Goal: Task Accomplishment & Management: Use online tool/utility

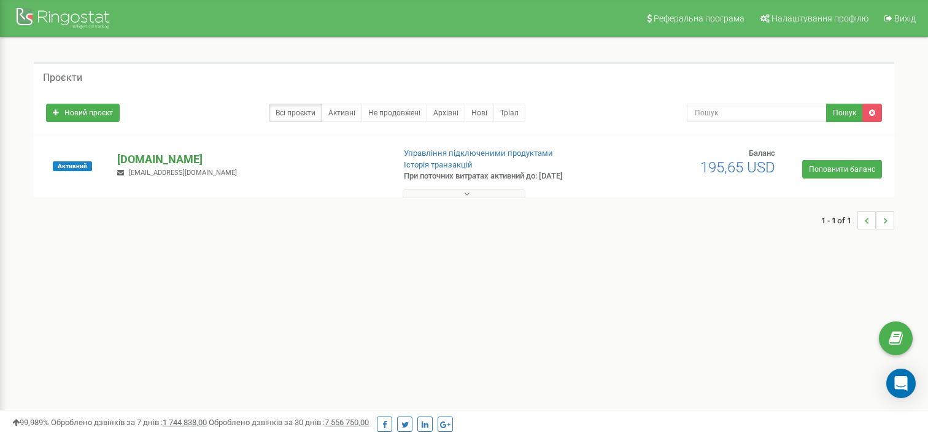
click at [165, 155] on p "[DOMAIN_NAME]" at bounding box center [250, 160] width 266 height 16
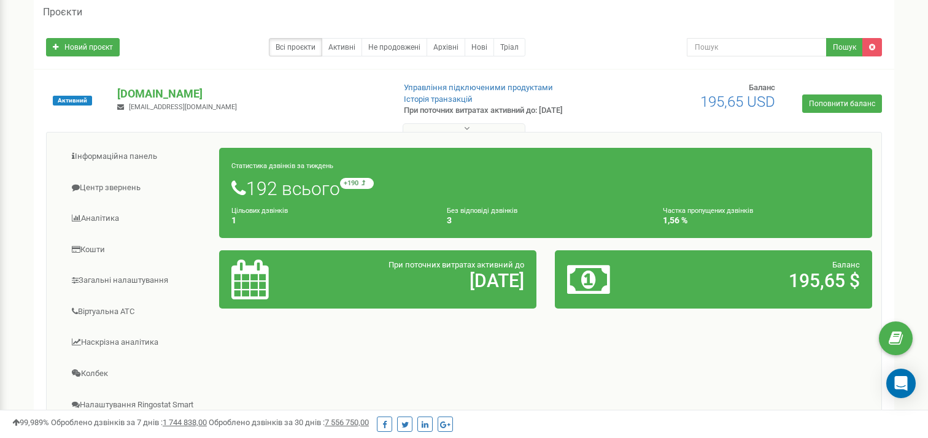
scroll to position [66, 0]
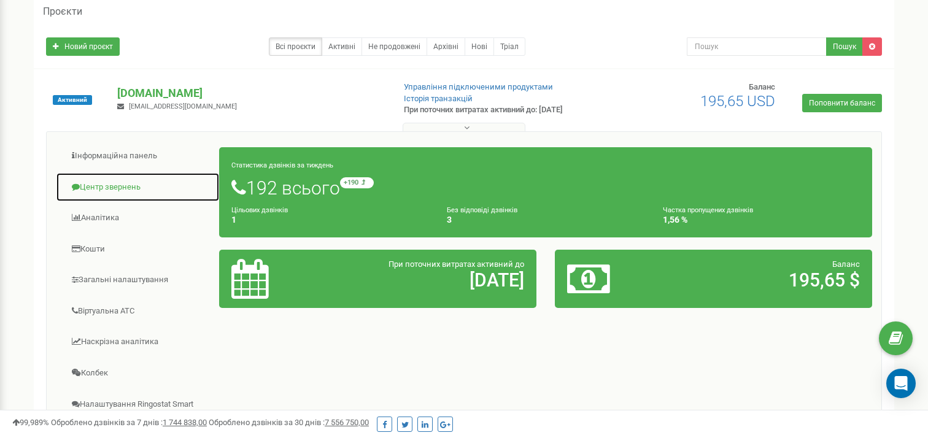
click at [122, 187] on link "Центр звернень" at bounding box center [138, 188] width 164 height 30
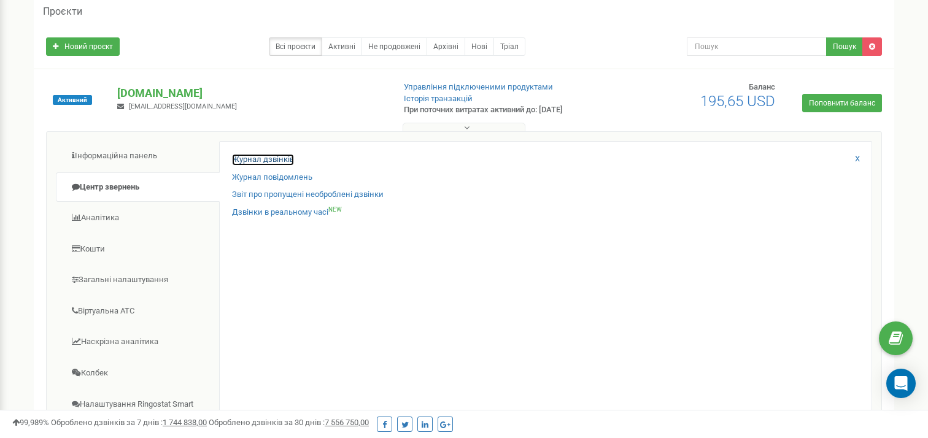
click at [262, 161] on link "Журнал дзвінків" at bounding box center [263, 160] width 62 height 12
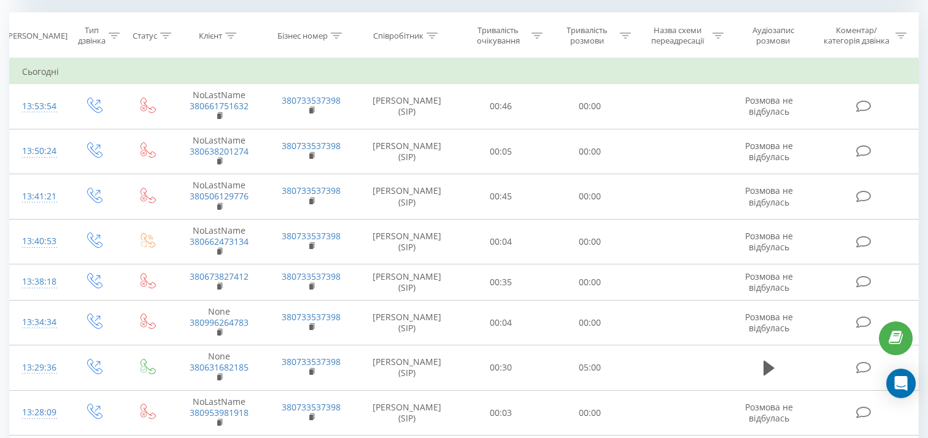
scroll to position [520, 0]
click at [588, 34] on div "Тривалість розмови" at bounding box center [587, 33] width 61 height 21
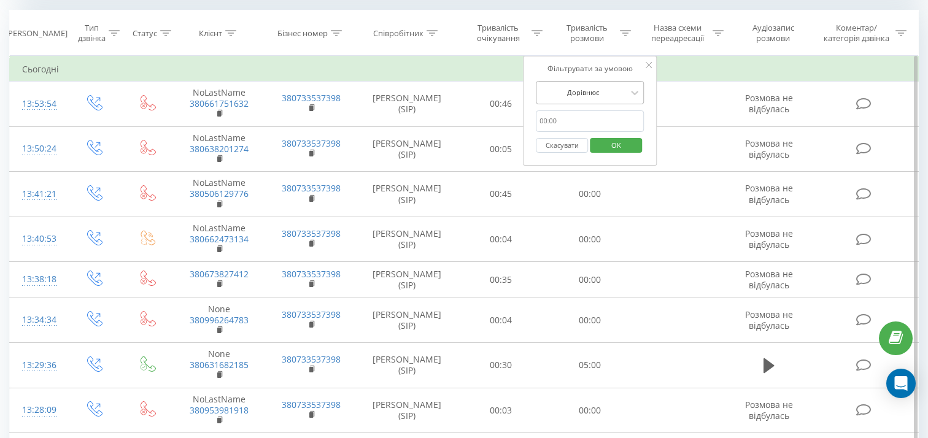
click at [594, 94] on div at bounding box center [583, 93] width 87 height 12
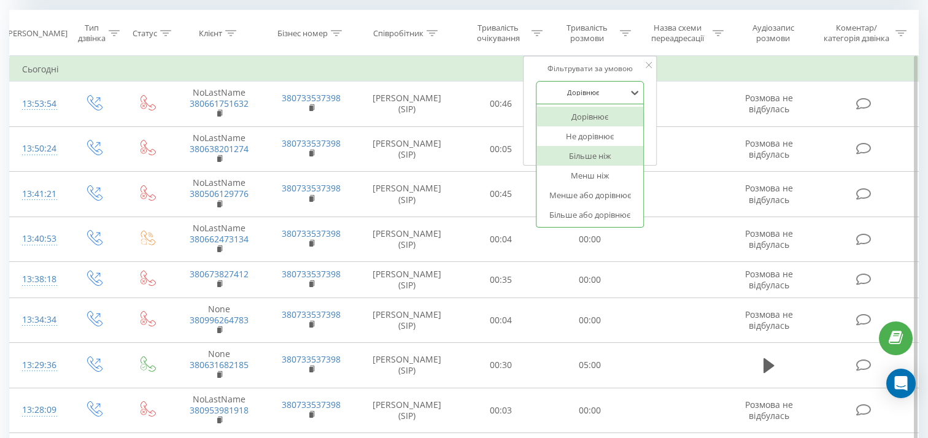
click at [616, 159] on div "Більше ніж" at bounding box center [590, 156] width 107 height 20
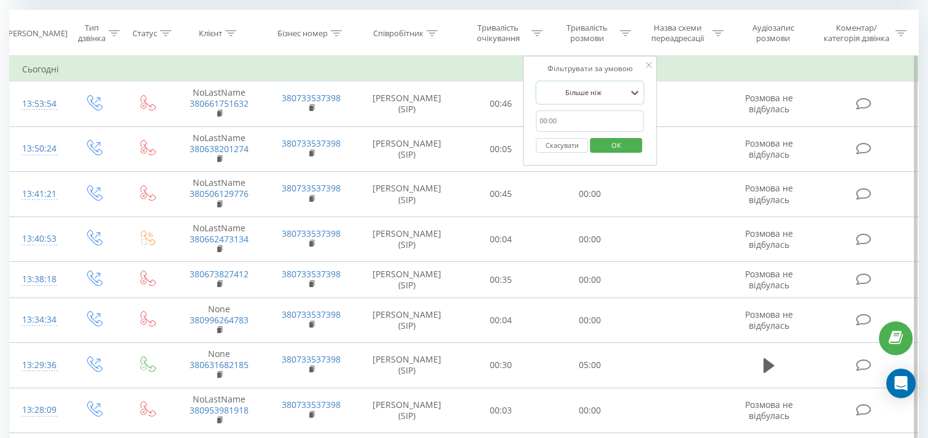
click at [577, 121] on input "text" at bounding box center [590, 121] width 108 height 21
type input "4"
click at [623, 146] on span "OK" at bounding box center [616, 145] width 34 height 19
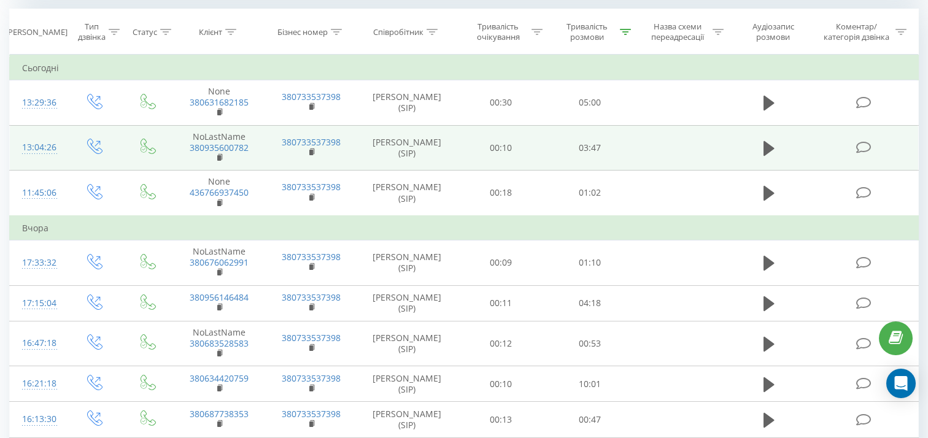
scroll to position [514, 0]
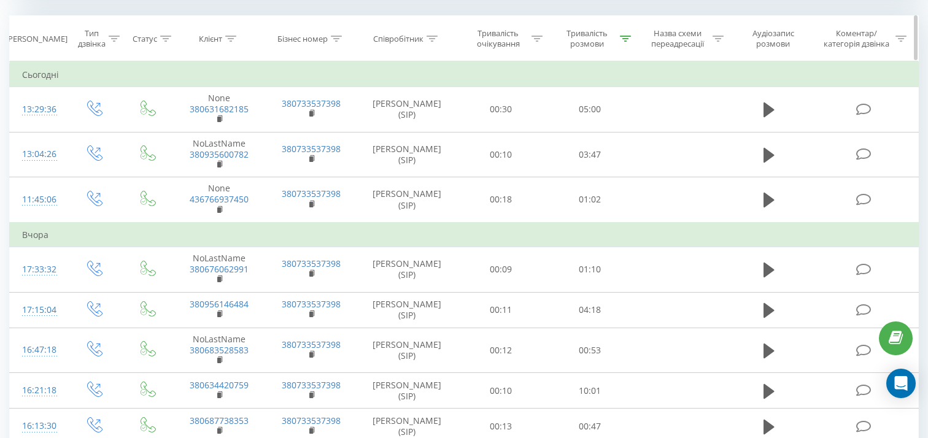
click at [624, 37] on icon at bounding box center [625, 39] width 11 height 6
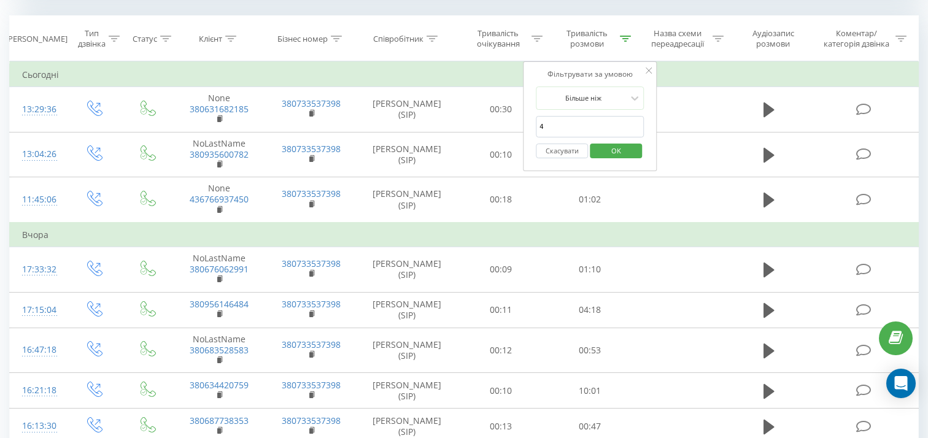
click at [615, 154] on span "OK" at bounding box center [616, 150] width 34 height 19
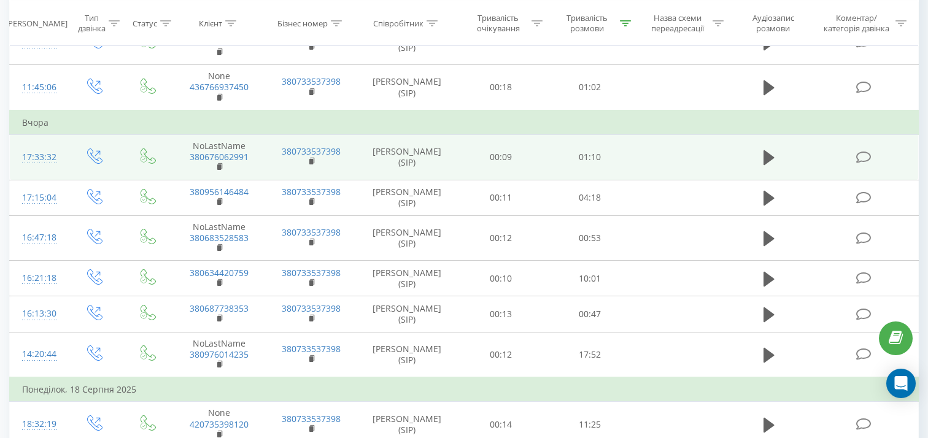
scroll to position [626, 0]
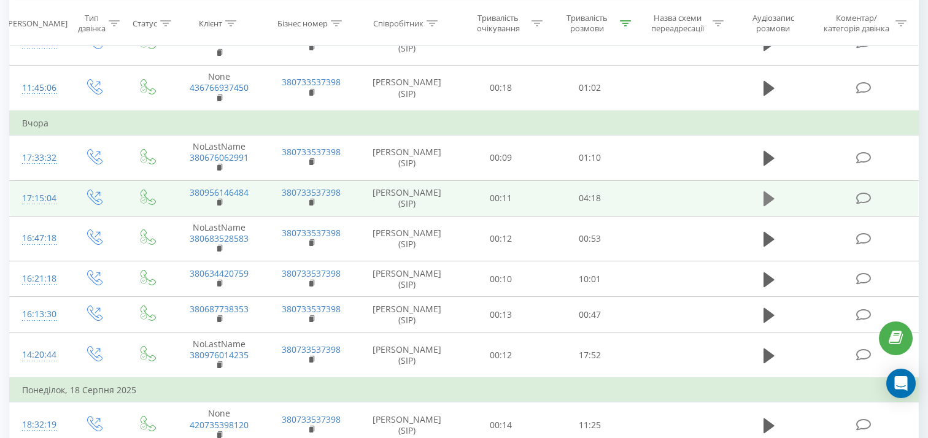
click at [772, 198] on icon at bounding box center [769, 199] width 11 height 15
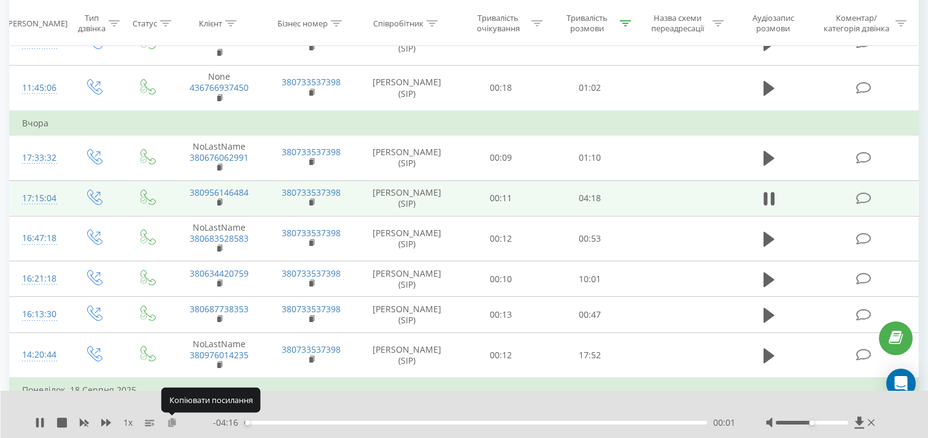
click at [173, 419] on icon at bounding box center [172, 422] width 10 height 9
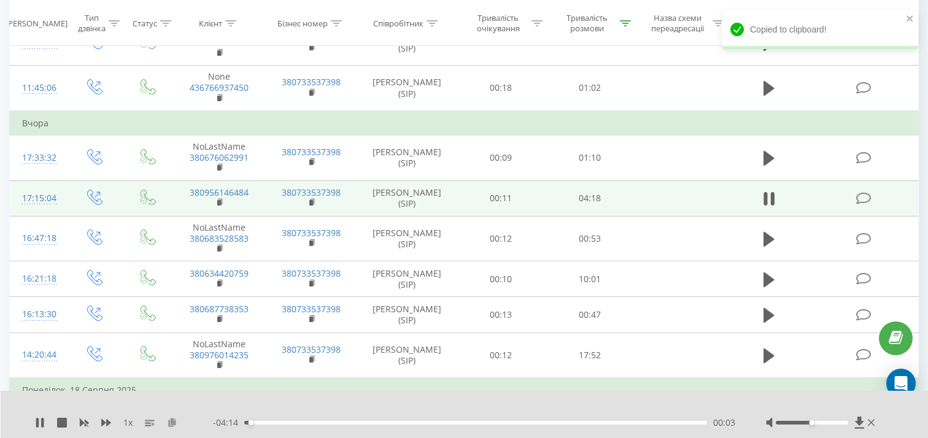
click at [172, 422] on icon at bounding box center [172, 422] width 10 height 9
click at [36, 422] on icon at bounding box center [40, 423] width 10 height 10
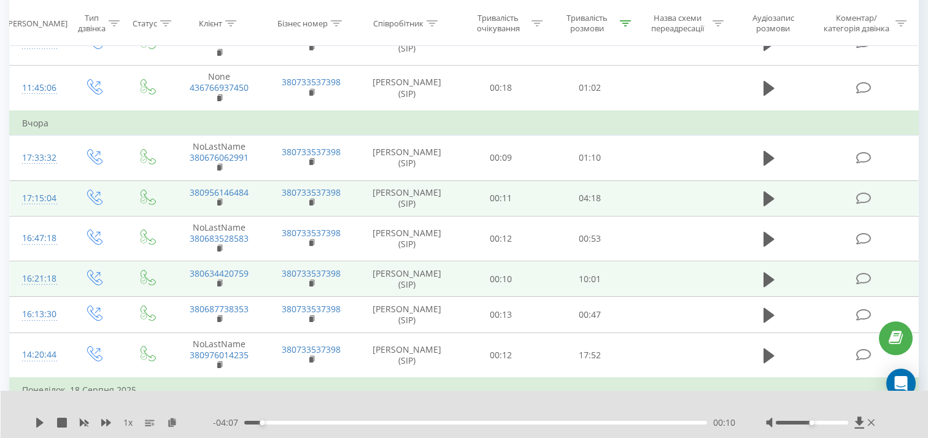
click at [599, 280] on td "10:01" at bounding box center [590, 280] width 89 height 36
click at [764, 281] on icon at bounding box center [769, 280] width 11 height 15
click at [173, 422] on icon at bounding box center [172, 422] width 10 height 9
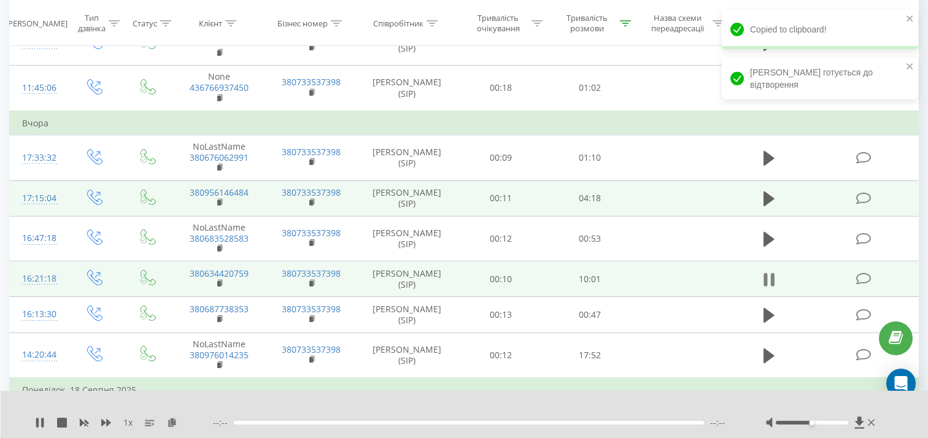
click at [772, 281] on icon at bounding box center [773, 280] width 4 height 14
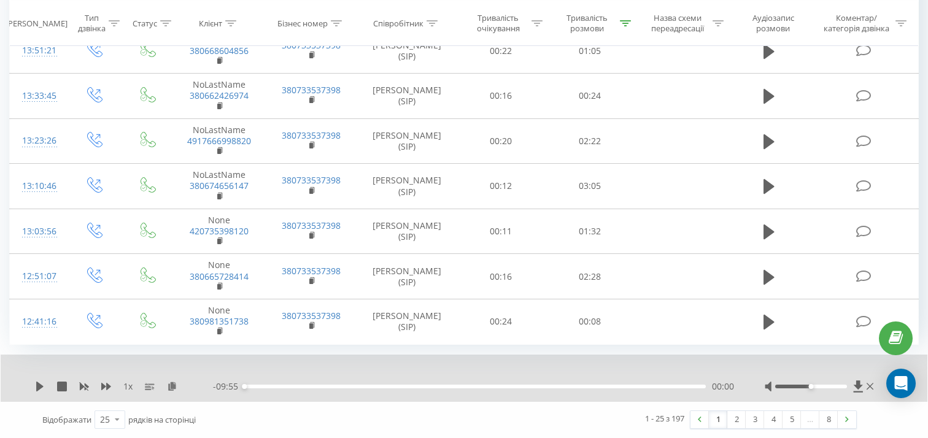
scroll to position [1349, 0]
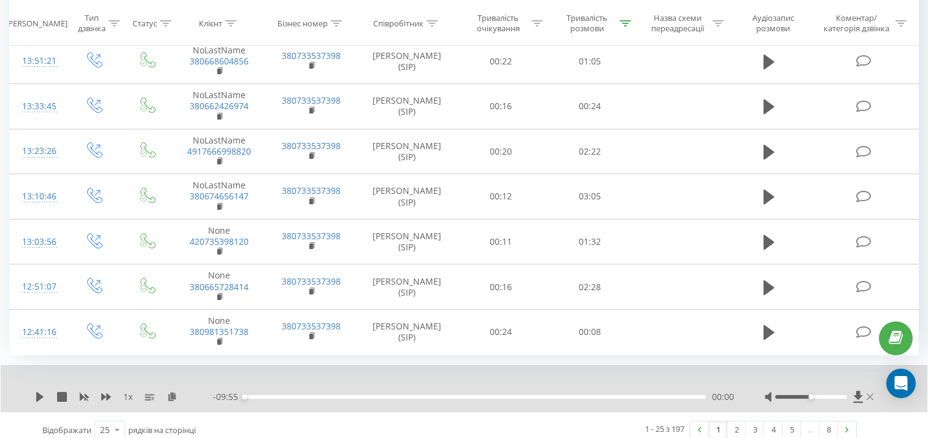
click at [872, 398] on icon at bounding box center [870, 397] width 7 height 10
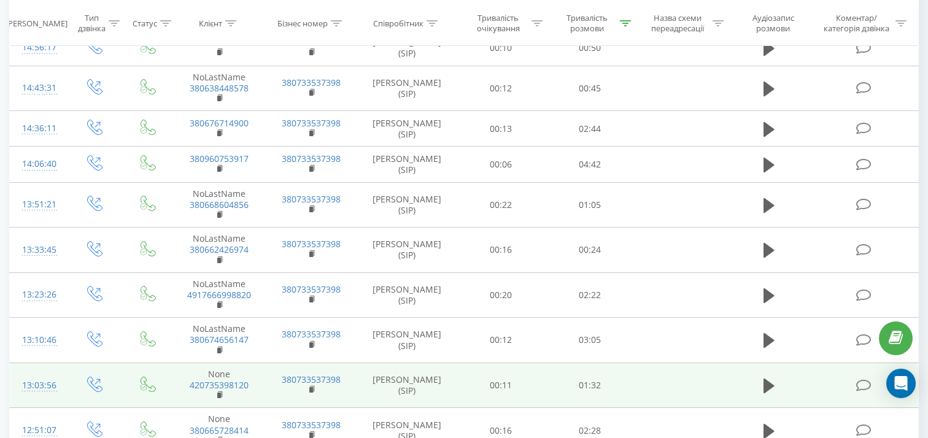
scroll to position [1313, 0]
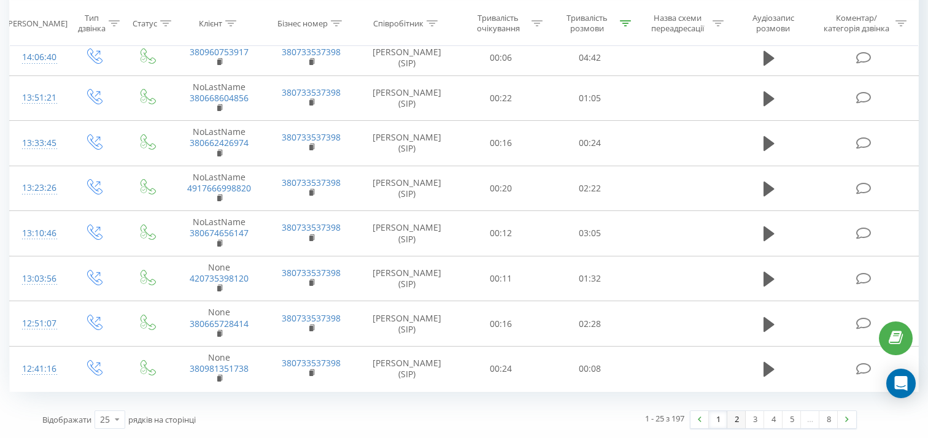
click at [736, 420] on link "2" at bounding box center [736, 419] width 18 height 17
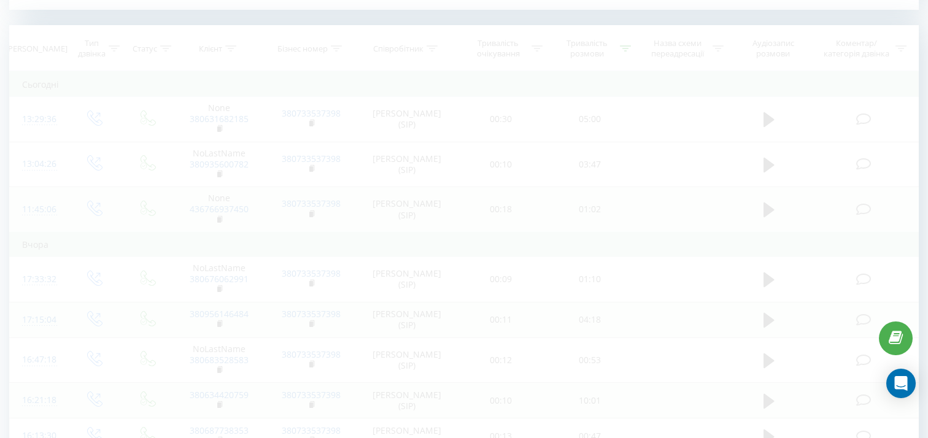
scroll to position [499, 0]
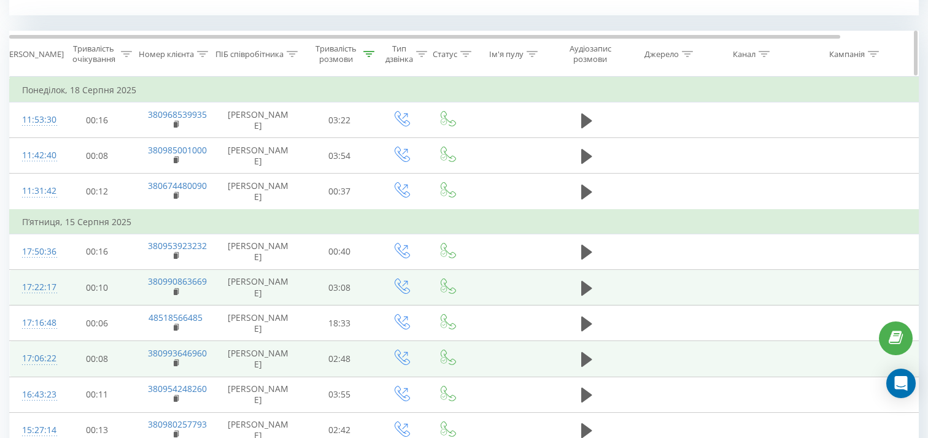
click at [341, 51] on div "Тривалість розмови" at bounding box center [336, 54] width 48 height 21
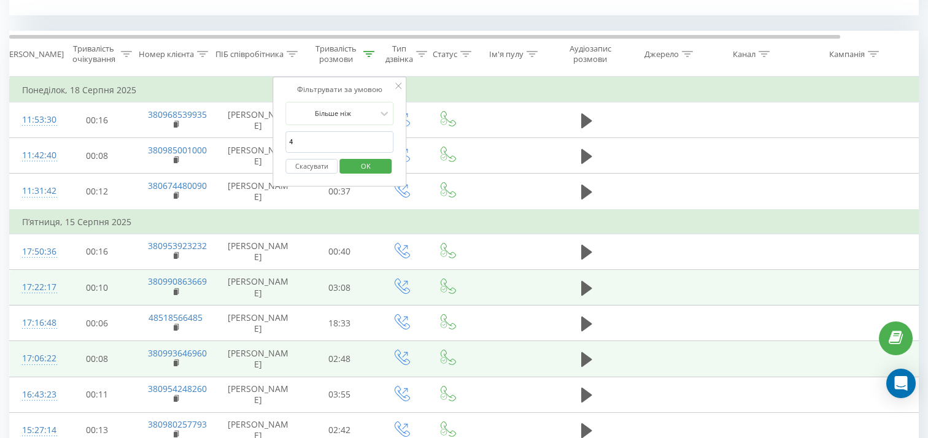
click at [338, 144] on input "4" at bounding box center [339, 141] width 108 height 21
click at [355, 114] on div at bounding box center [332, 113] width 87 height 12
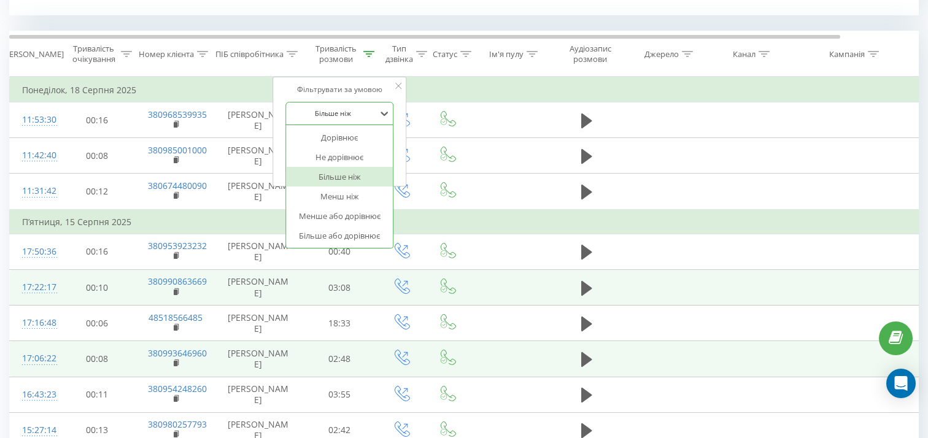
click at [359, 175] on div "Більше ніж" at bounding box center [339, 177] width 107 height 20
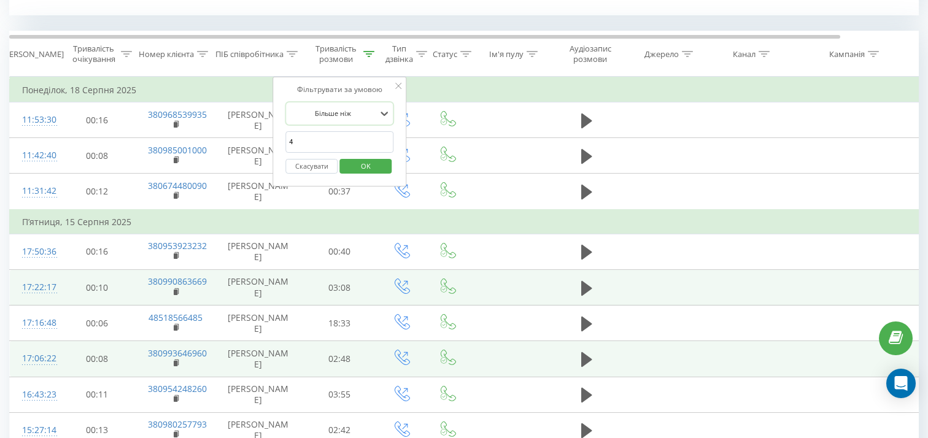
click at [330, 144] on input "4" at bounding box center [339, 141] width 108 height 21
click at [373, 169] on span "OK" at bounding box center [366, 166] width 34 height 19
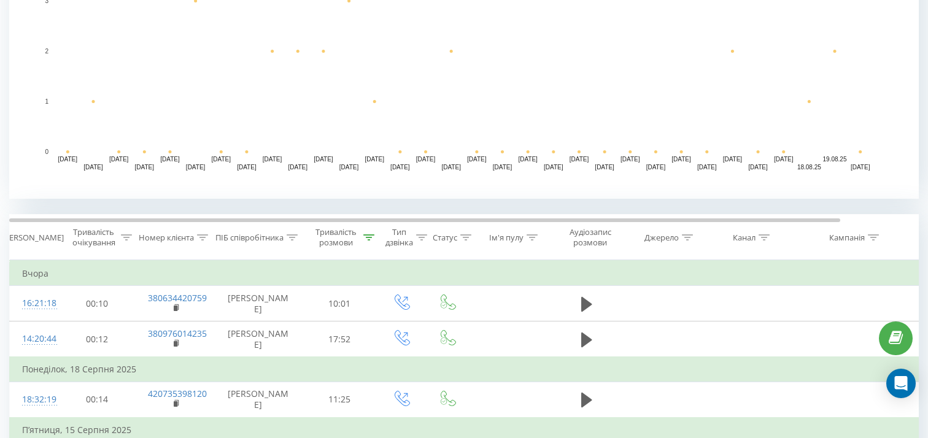
scroll to position [315, 0]
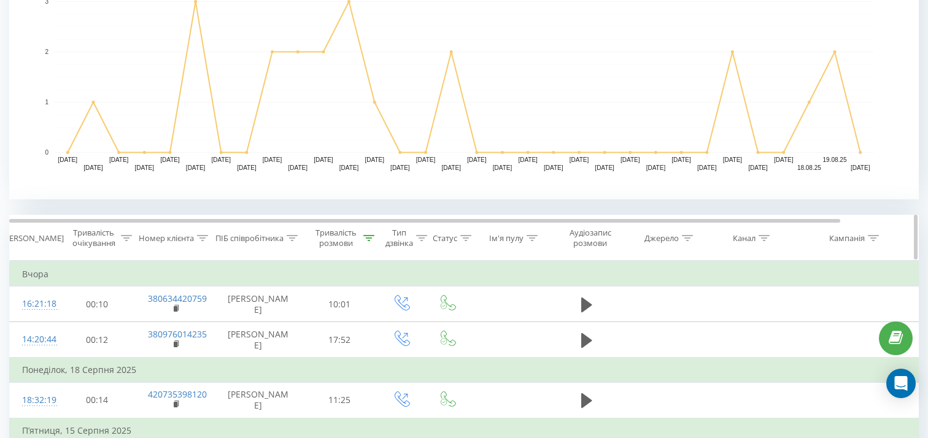
click at [363, 239] on icon at bounding box center [368, 238] width 11 height 6
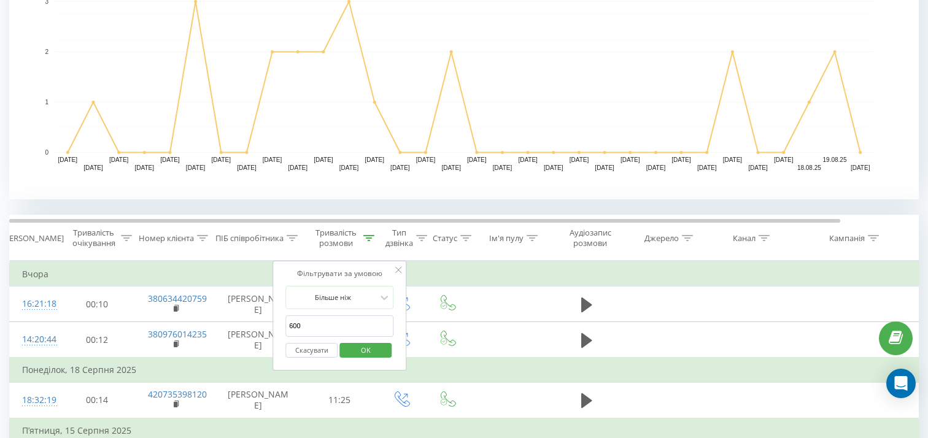
click at [325, 332] on input "600" at bounding box center [339, 326] width 108 height 21
type input "300"
click button "OK" at bounding box center [365, 350] width 52 height 15
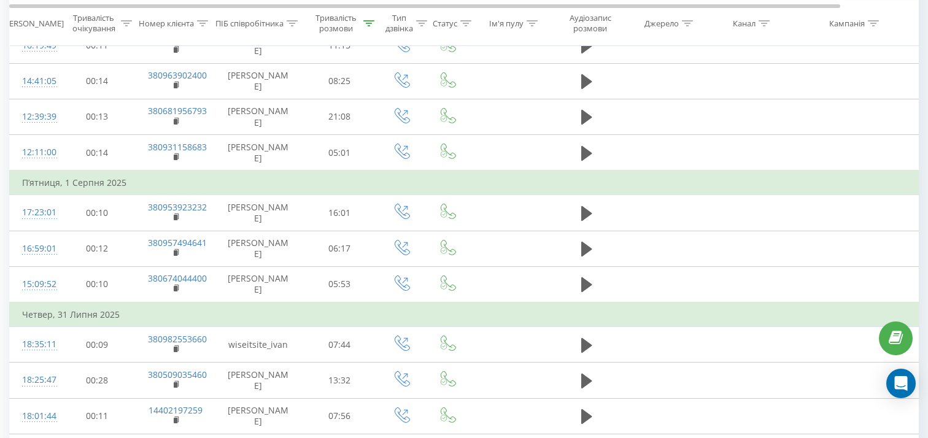
scroll to position [985, 0]
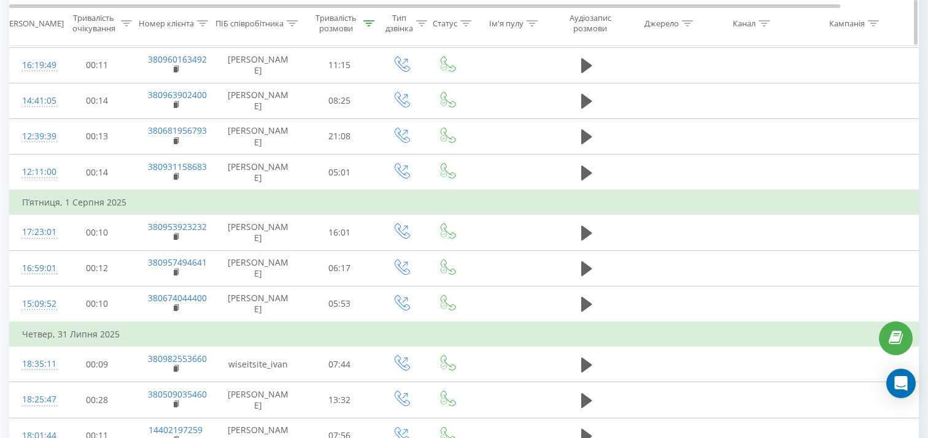
click at [366, 21] on icon at bounding box center [368, 23] width 11 height 6
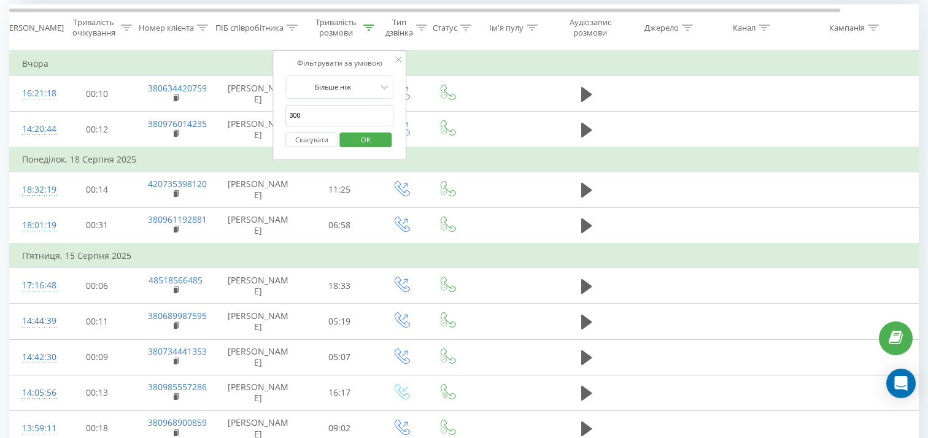
scroll to position [532, 0]
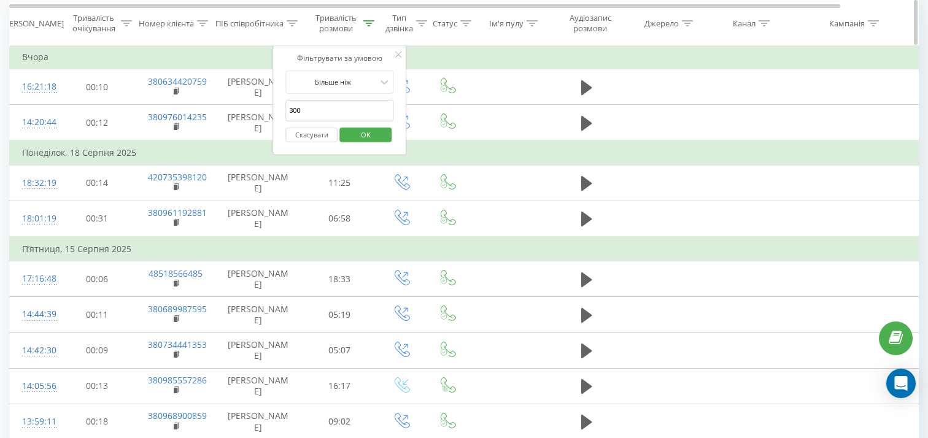
click at [716, 30] on th "Канал" at bounding box center [748, 23] width 83 height 45
click at [373, 136] on span "OK" at bounding box center [366, 134] width 34 height 19
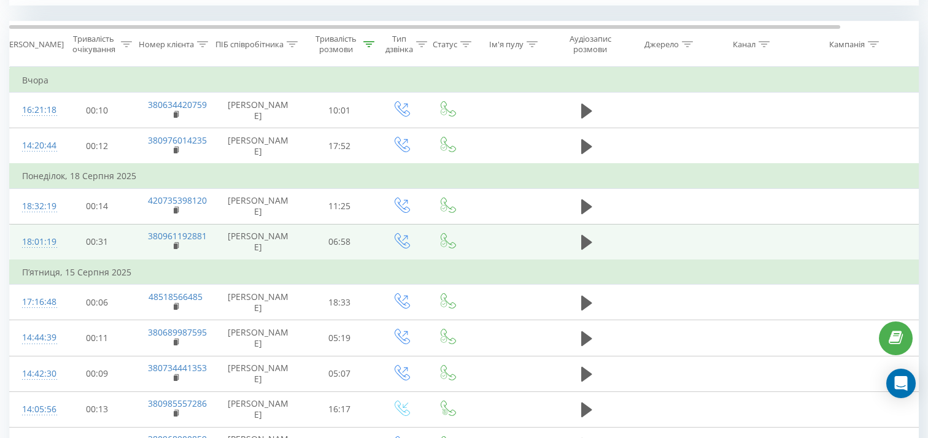
scroll to position [530, 0]
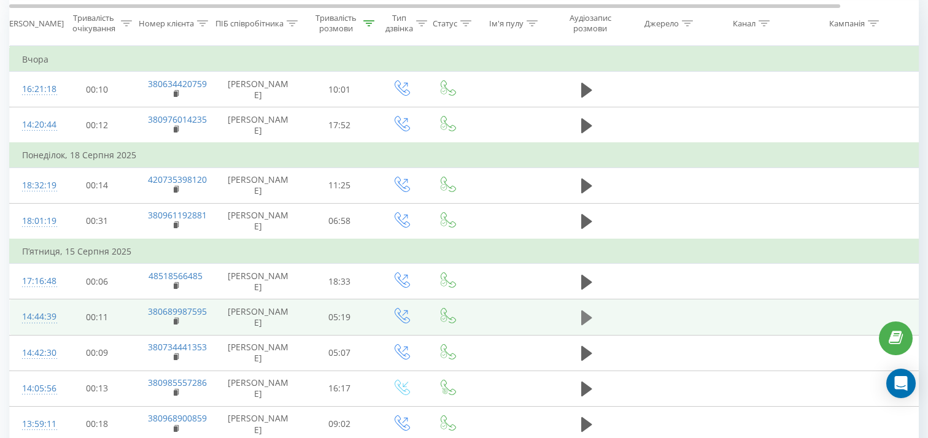
click at [584, 311] on icon at bounding box center [586, 317] width 11 height 17
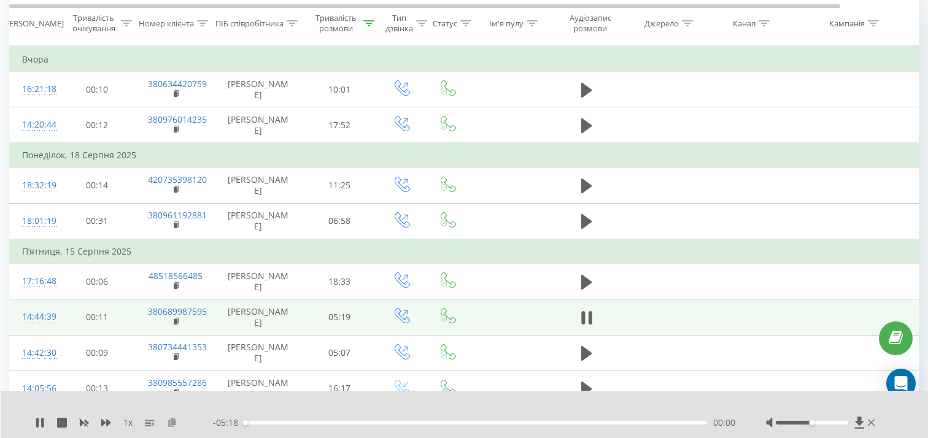
click at [169, 421] on icon at bounding box center [172, 422] width 10 height 9
click at [39, 420] on icon at bounding box center [40, 423] width 10 height 10
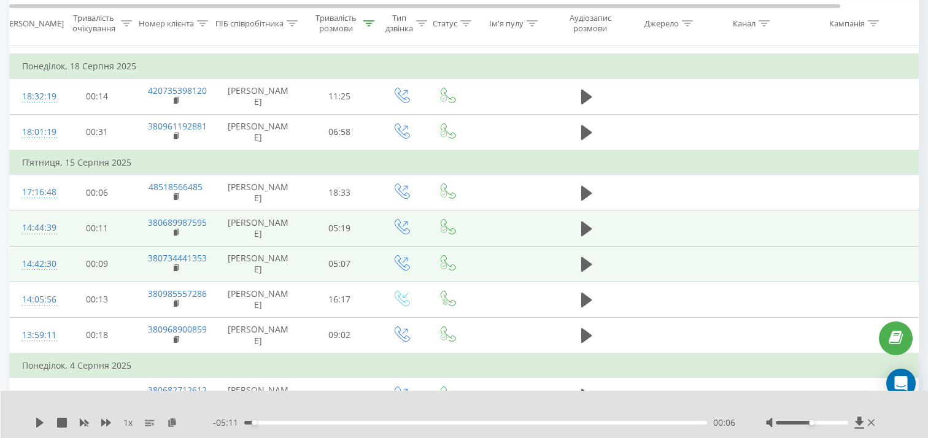
scroll to position [619, 0]
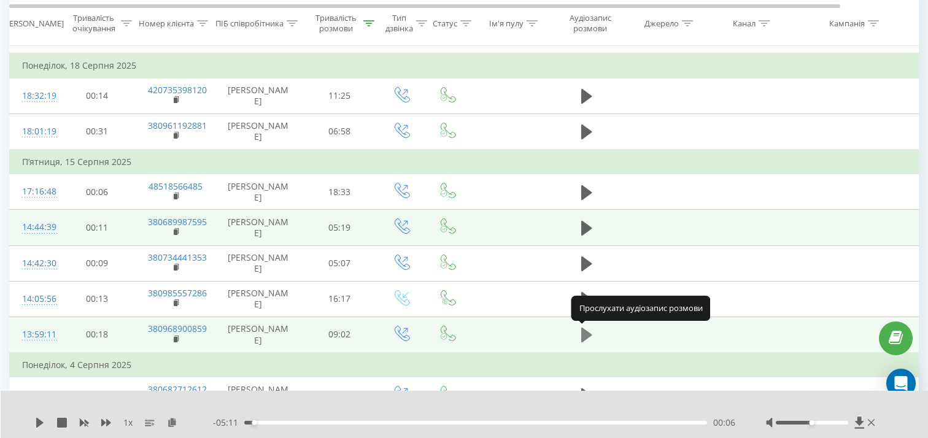
click at [589, 336] on icon at bounding box center [586, 335] width 11 height 15
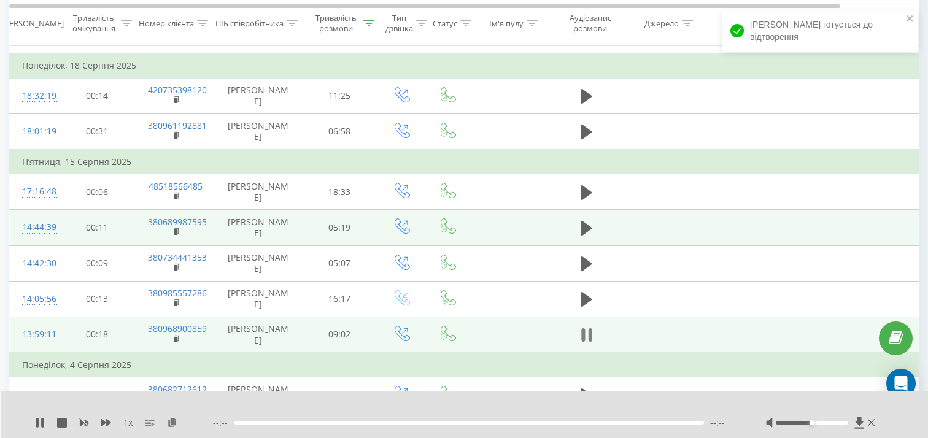
click at [589, 336] on icon at bounding box center [590, 336] width 4 height 14
click at [176, 424] on icon at bounding box center [172, 422] width 10 height 9
